Goal: Transaction & Acquisition: Download file/media

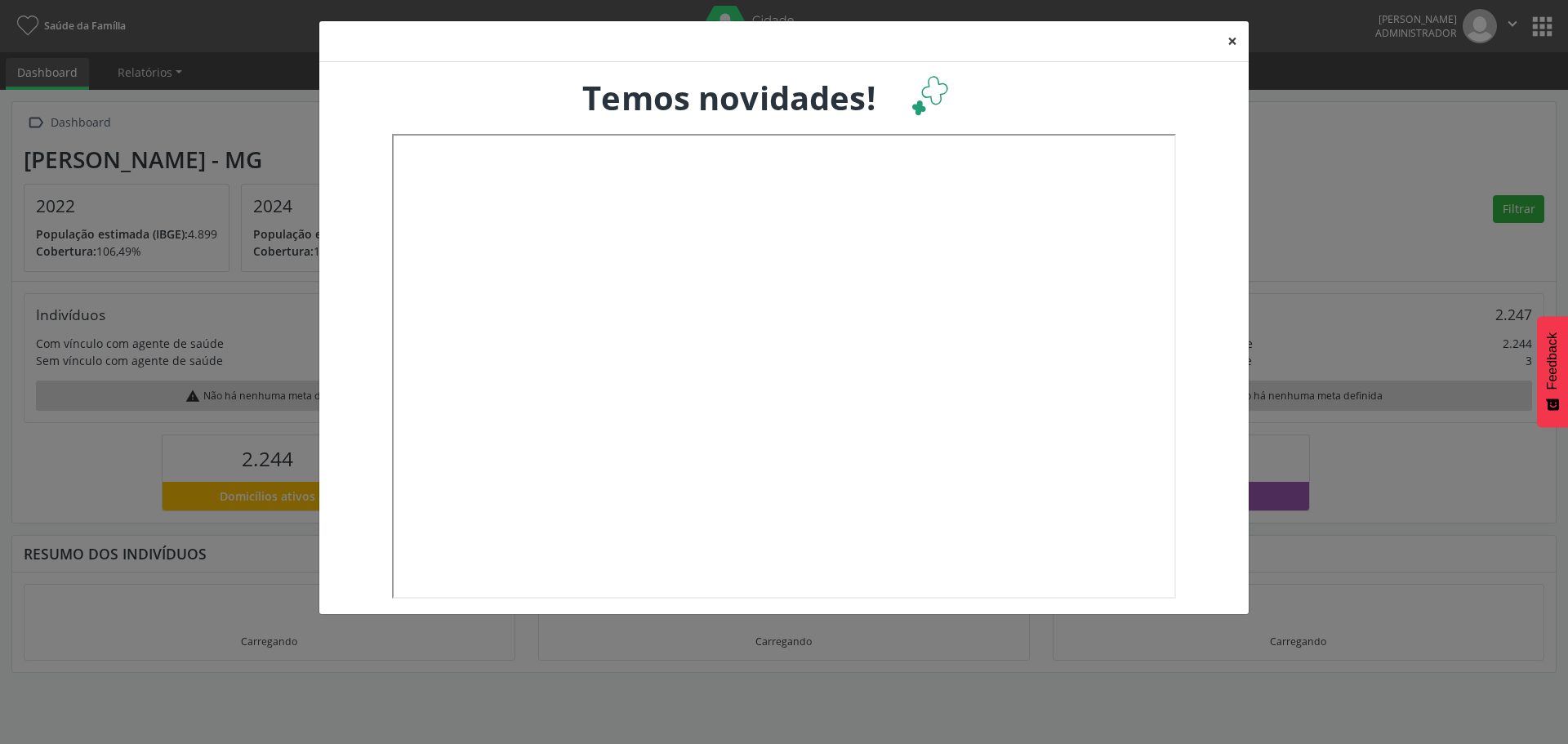
click at [1230, 41] on button "×" at bounding box center [1232, 41] width 33 height 40
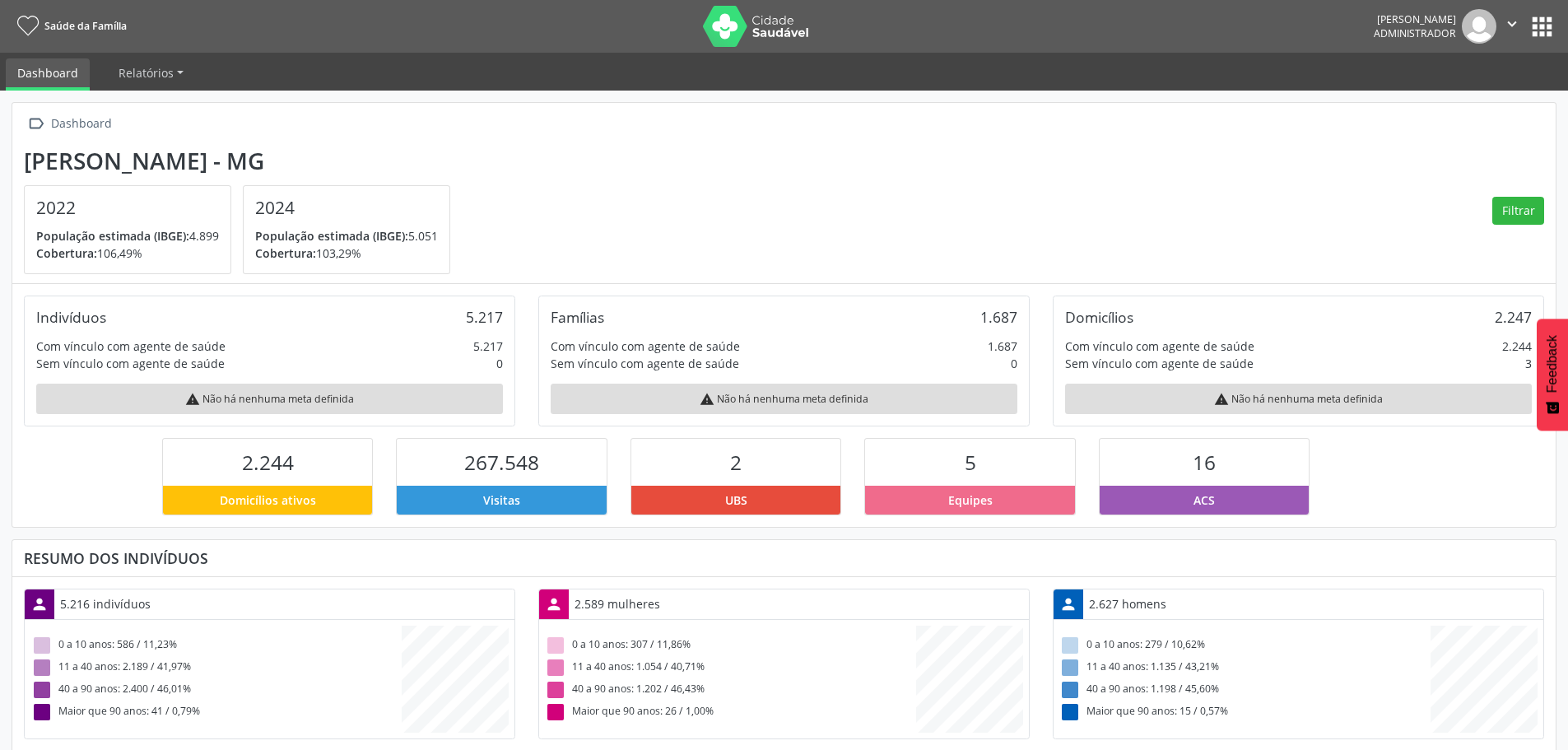
click at [1550, 28] on button "apps" at bounding box center [1542, 27] width 29 height 29
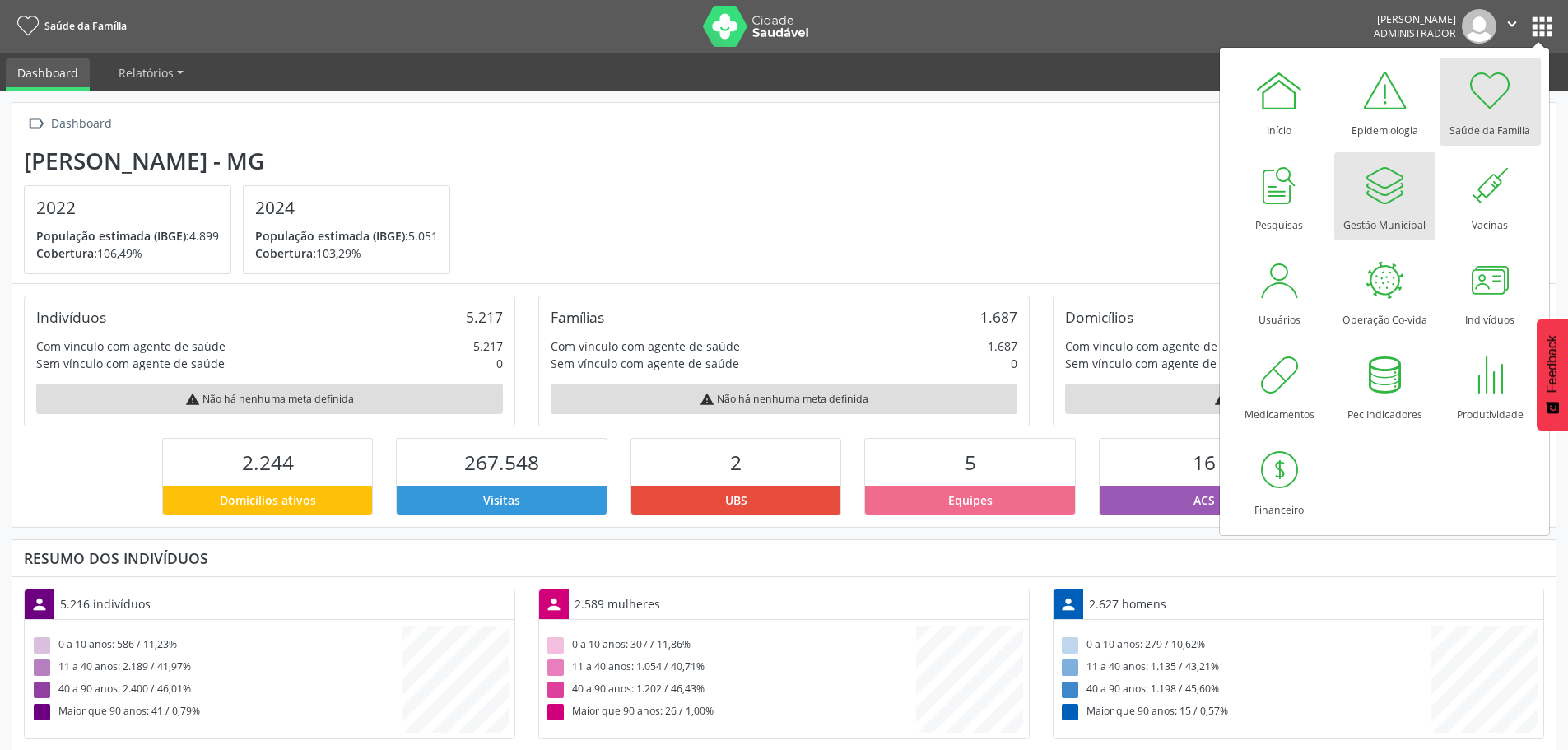
click at [1392, 207] on div at bounding box center [1384, 185] width 49 height 49
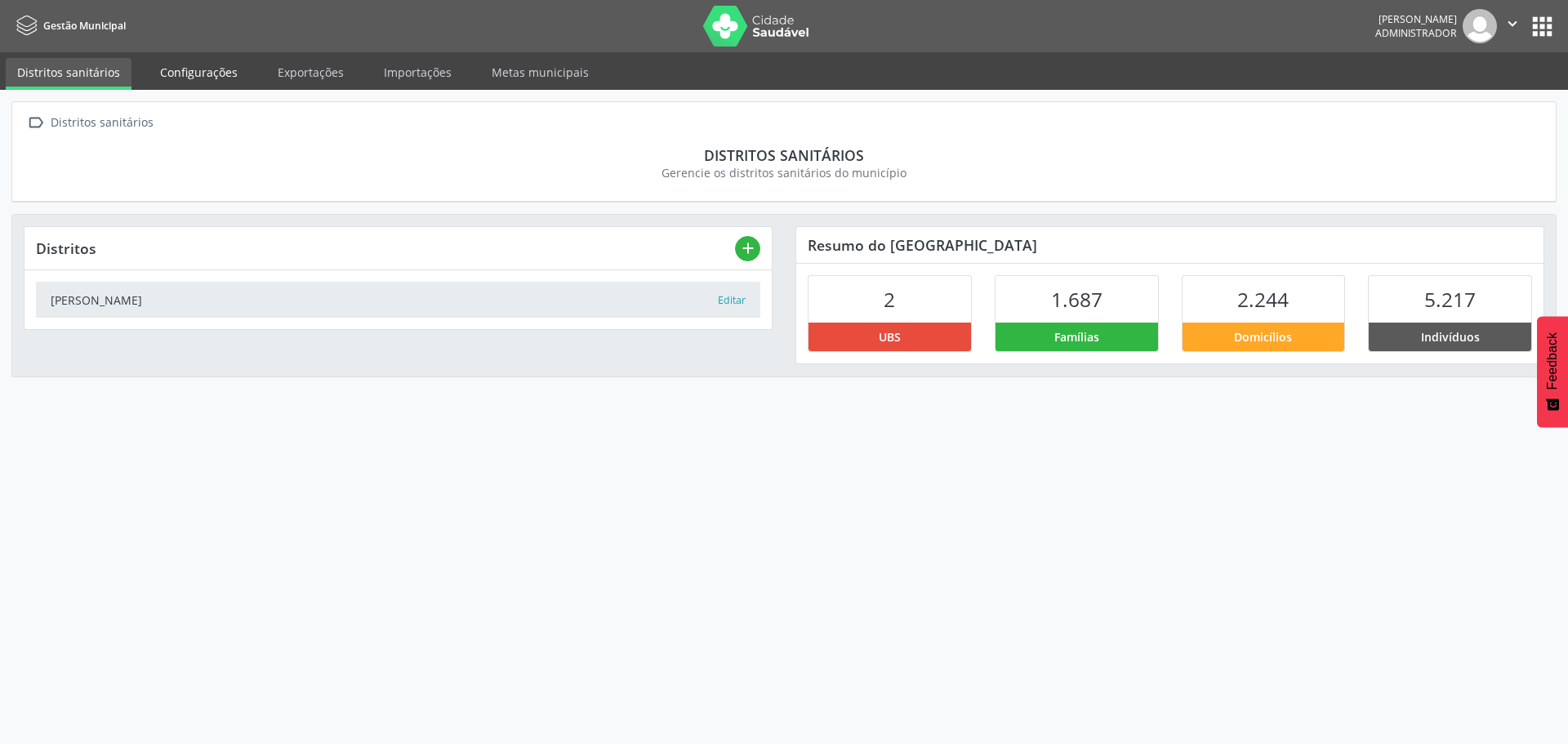
click at [204, 74] on link "Configurações" at bounding box center [199, 72] width 100 height 29
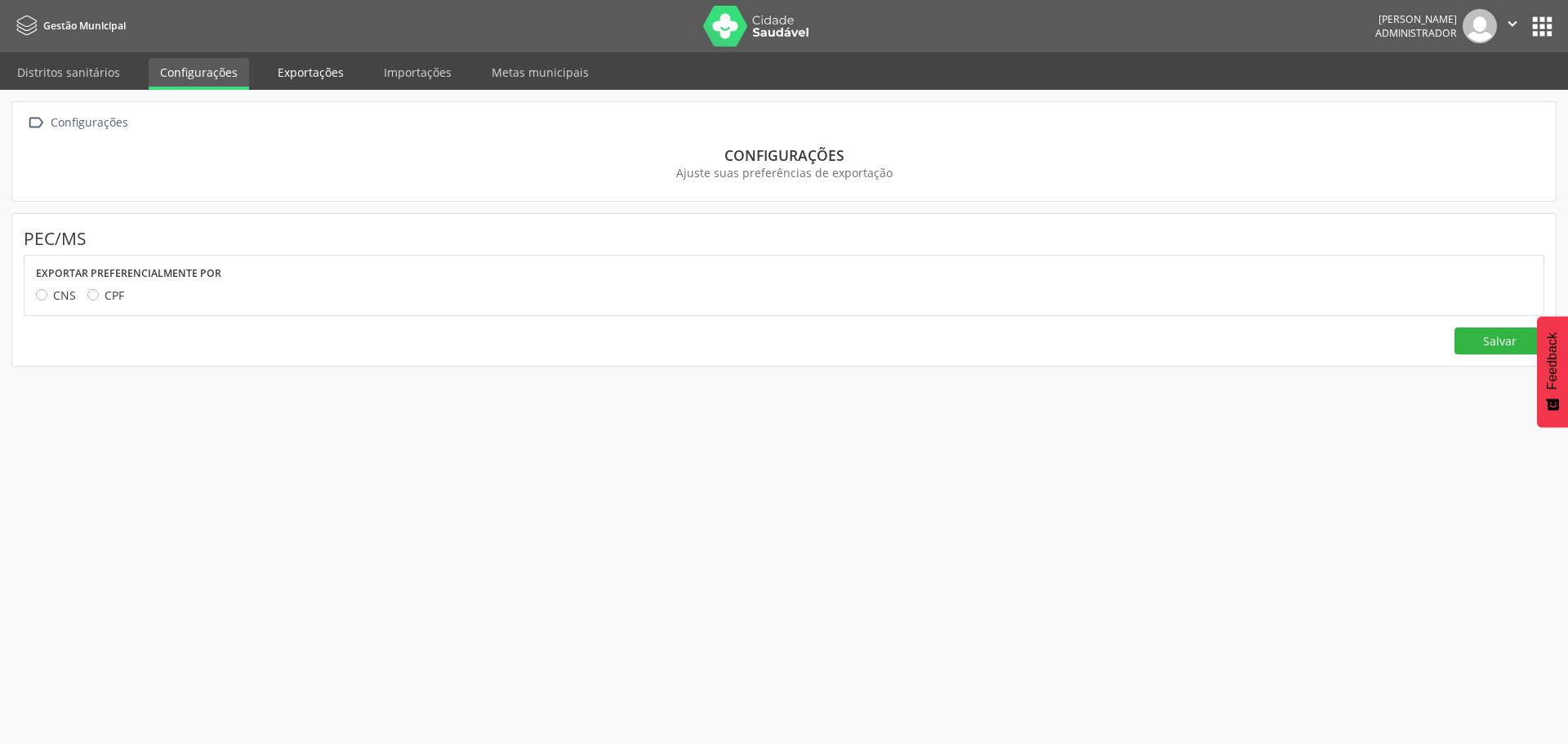
click at [320, 76] on link "Exportações" at bounding box center [311, 72] width 89 height 29
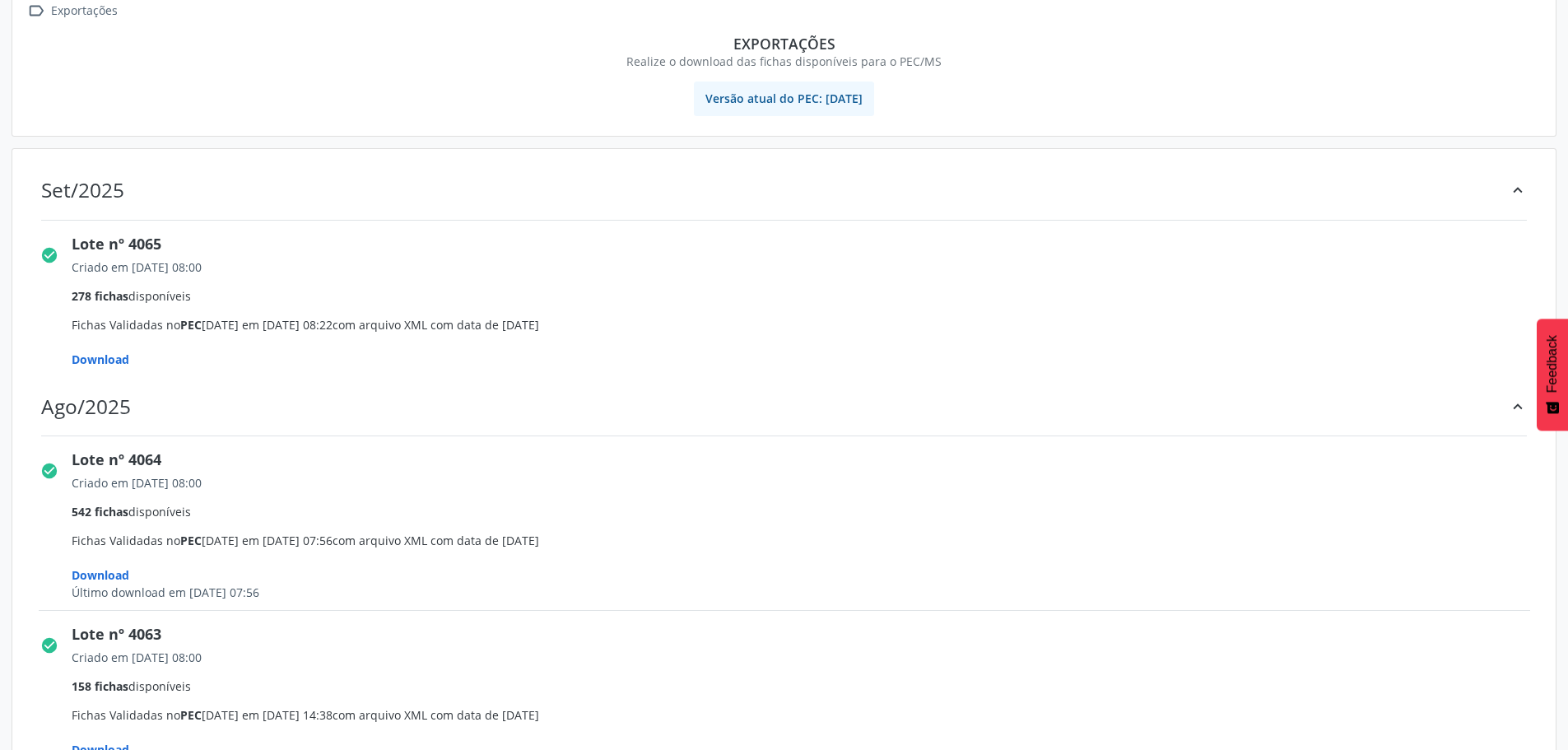
scroll to position [165, 0]
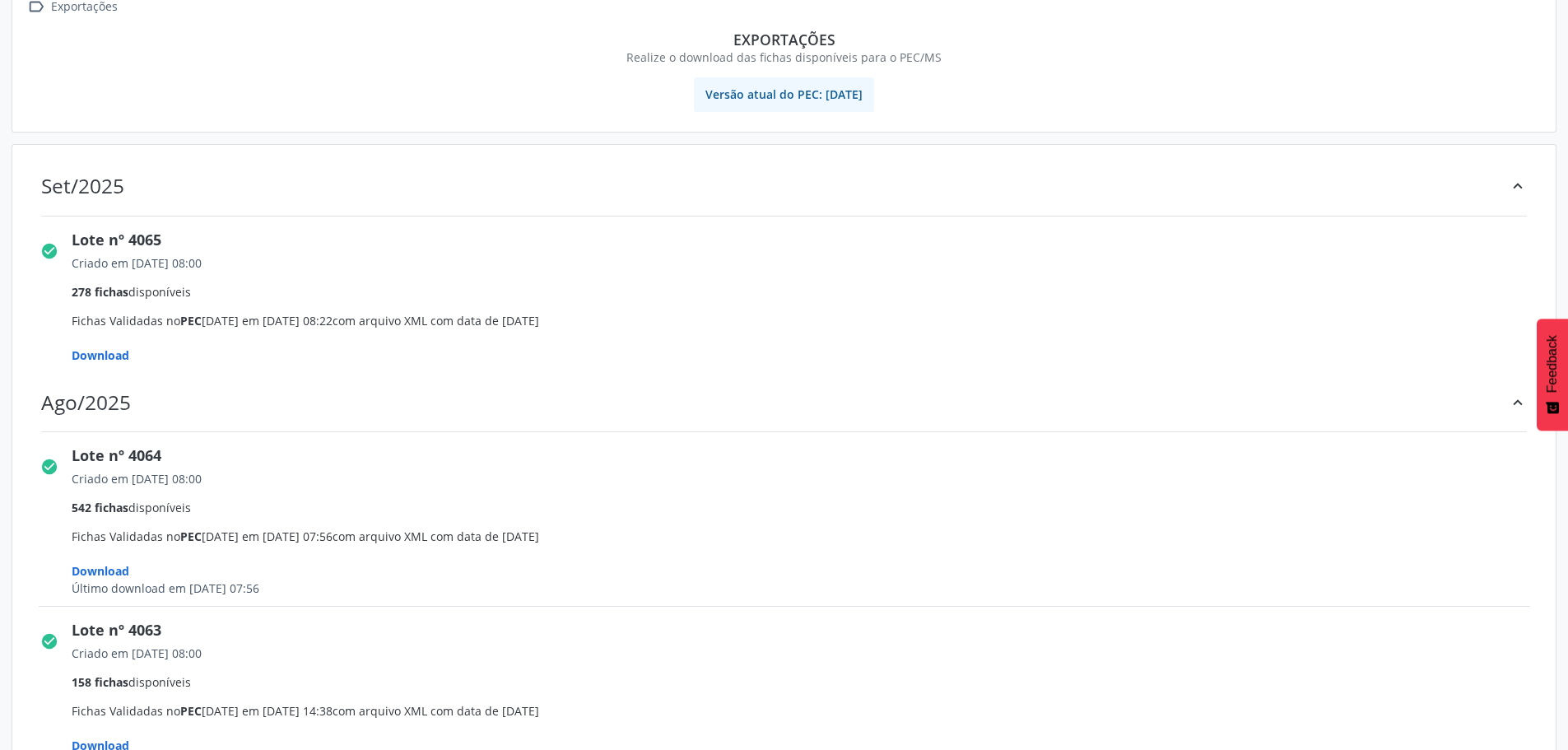
click at [101, 354] on span "Download" at bounding box center [100, 355] width 58 height 15
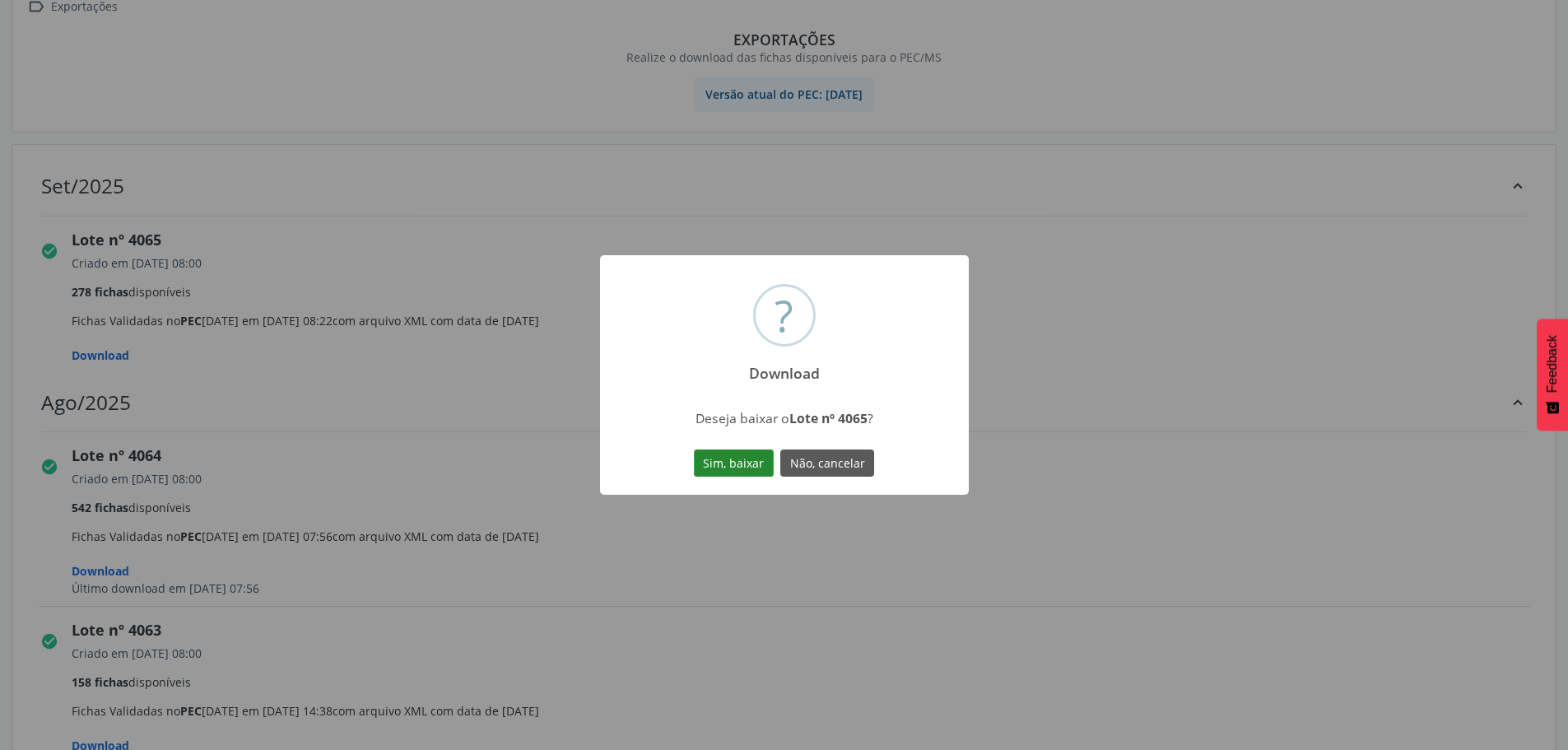
click at [727, 465] on button "Sim, baixar" at bounding box center [734, 463] width 80 height 28
